Goal: Check status: Check status

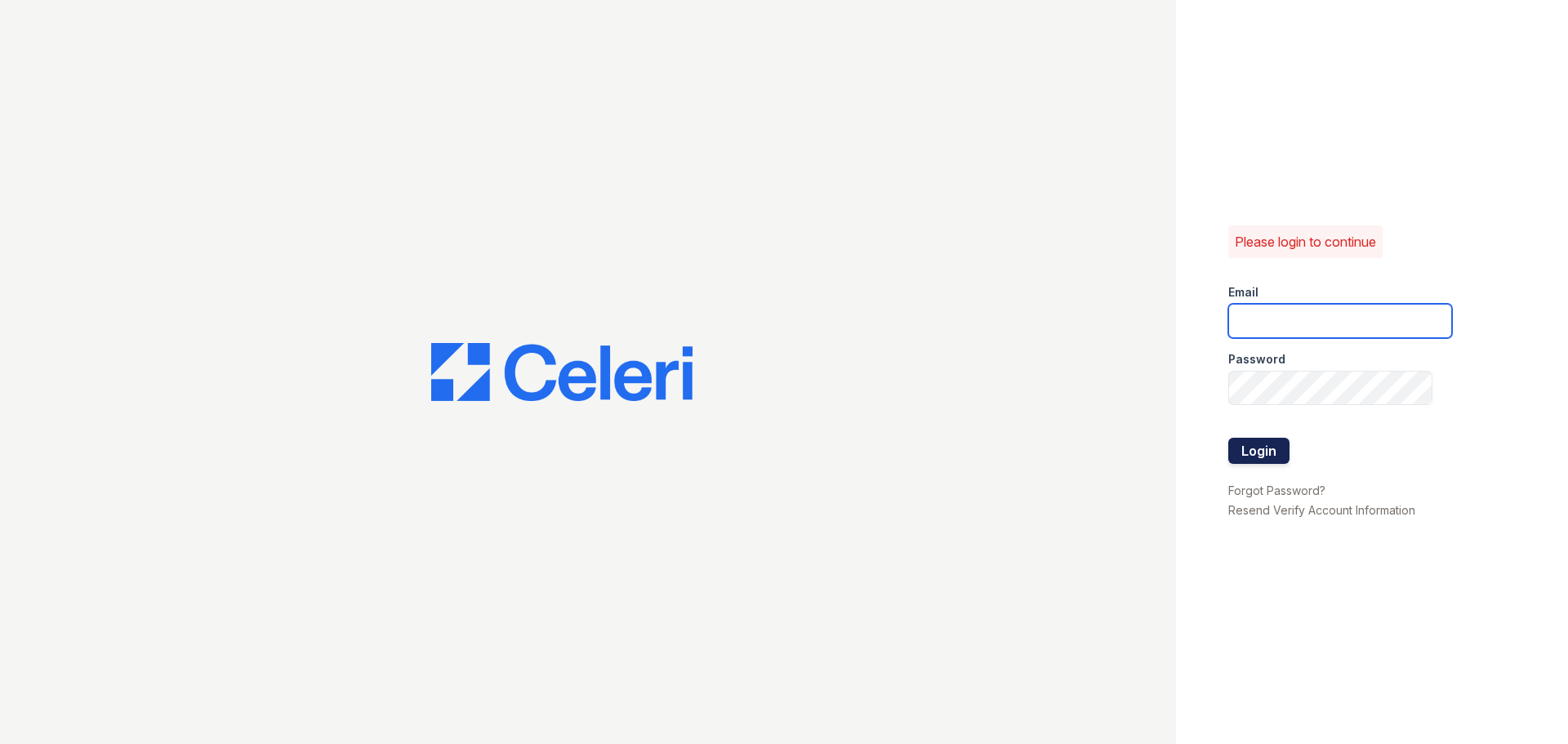
type input "[EMAIL_ADDRESS][DOMAIN_NAME]"
click at [1256, 446] on button "Login" at bounding box center [1259, 450] width 62 height 26
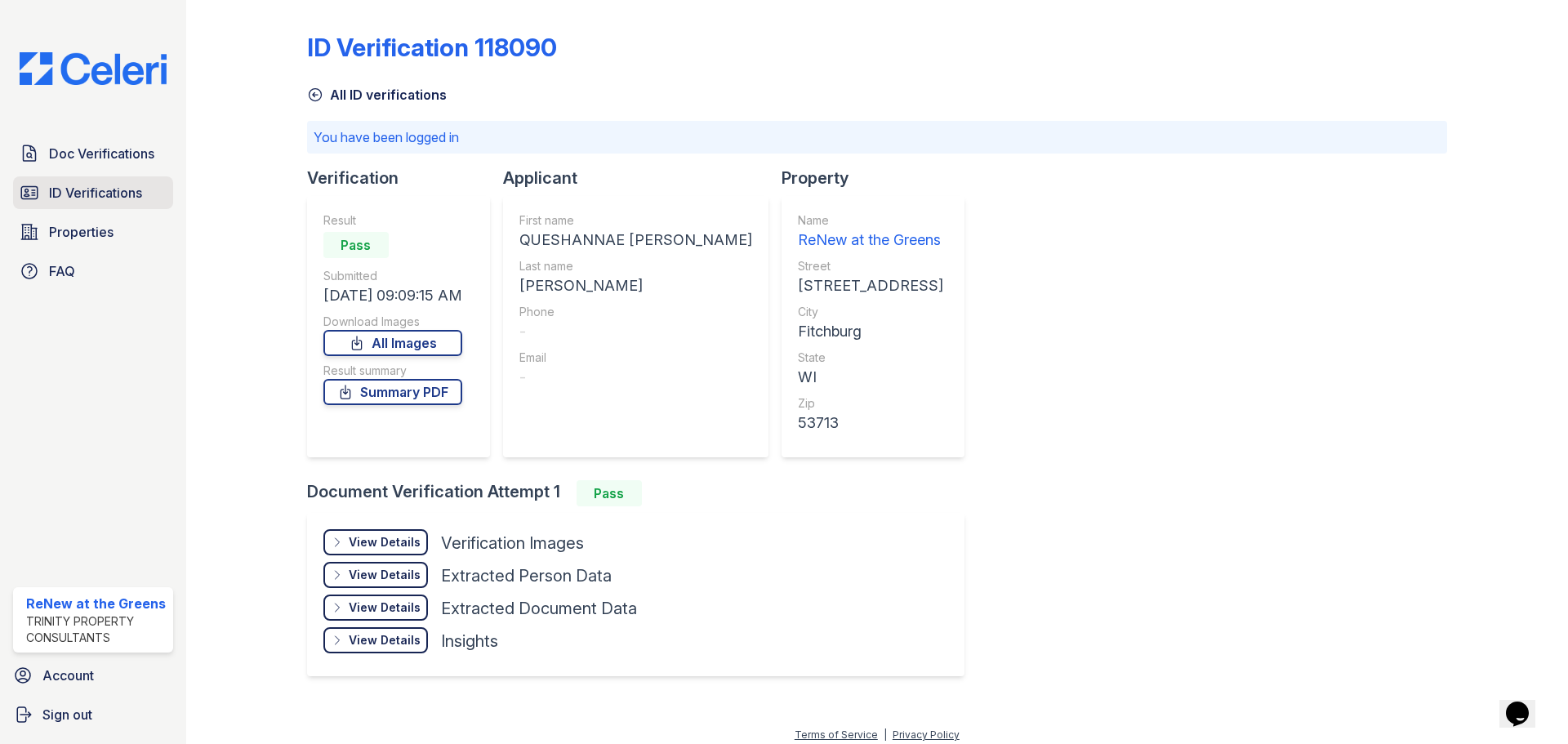
click at [44, 201] on link "ID Verifications" at bounding box center [93, 192] width 160 height 32
